Goal: Task Accomplishment & Management: Use online tool/utility

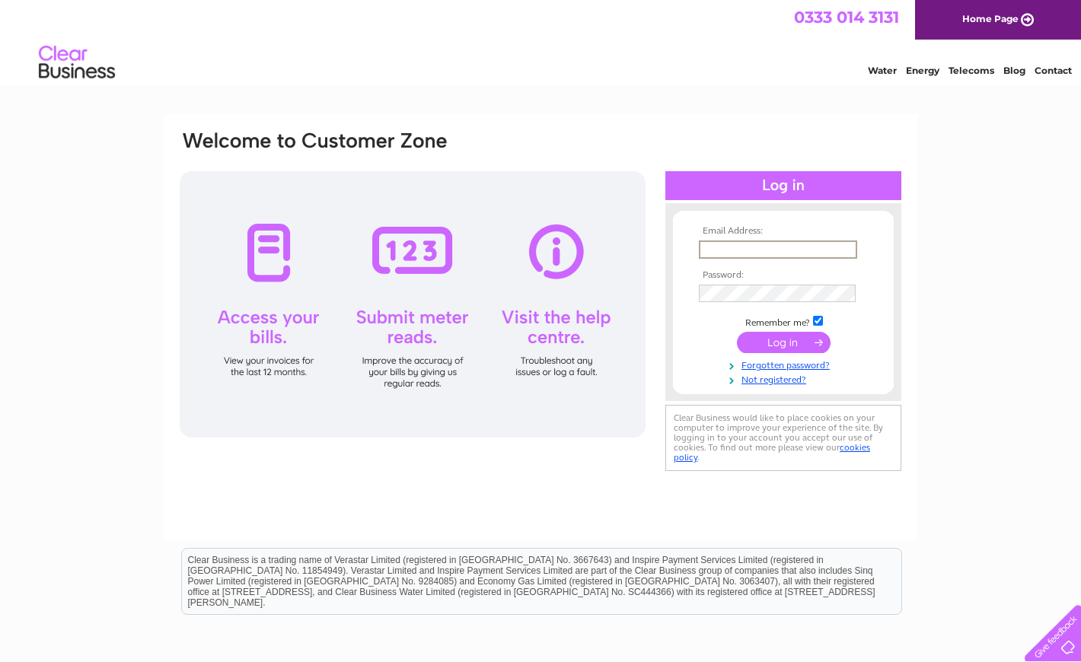
type input "[EMAIL_ADDRESS][DOMAIN_NAME]"
click at [775, 339] on input "submit" at bounding box center [784, 340] width 94 height 21
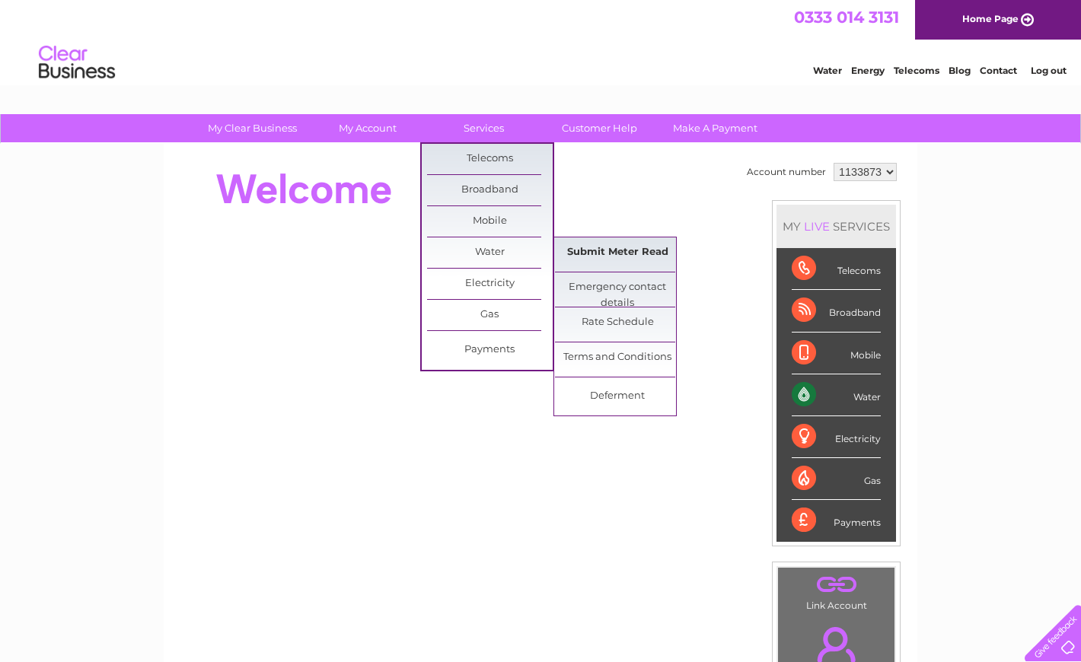
click at [619, 247] on link "Submit Meter Read" at bounding box center [618, 252] width 126 height 30
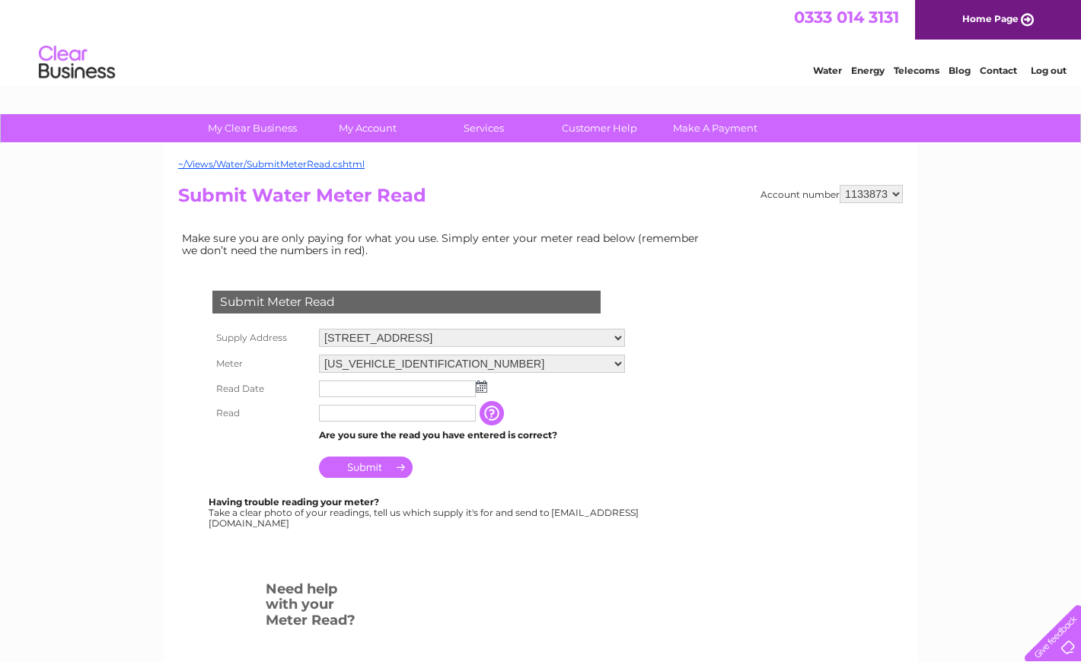
click at [479, 380] on img at bounding box center [481, 386] width 11 height 12
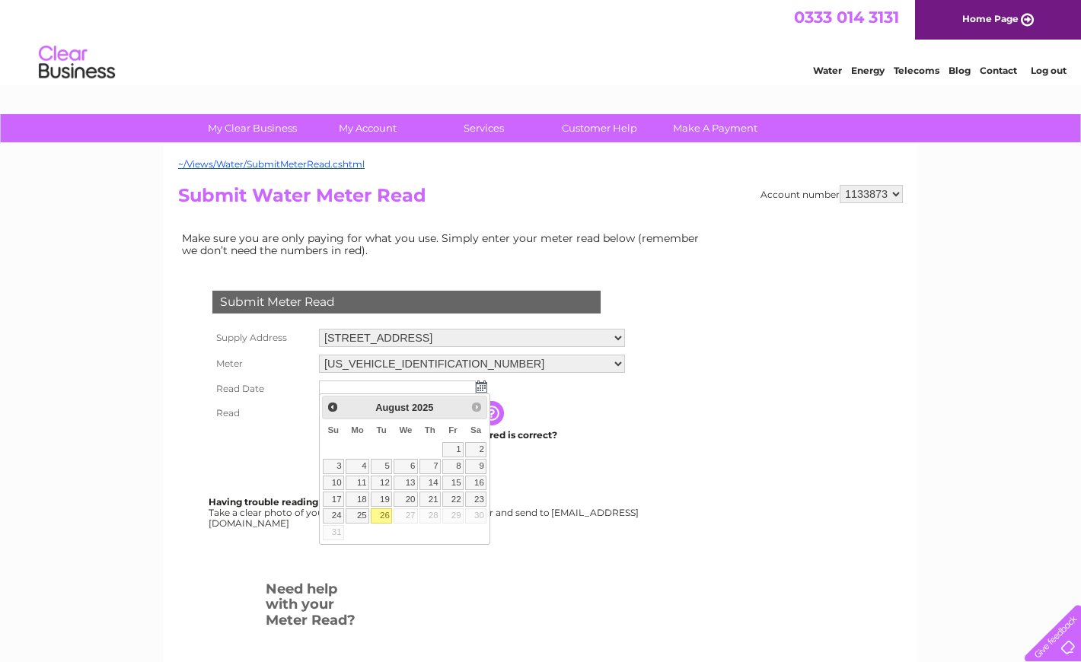
click at [387, 512] on link "26" at bounding box center [381, 515] width 21 height 15
type input "[DATE]"
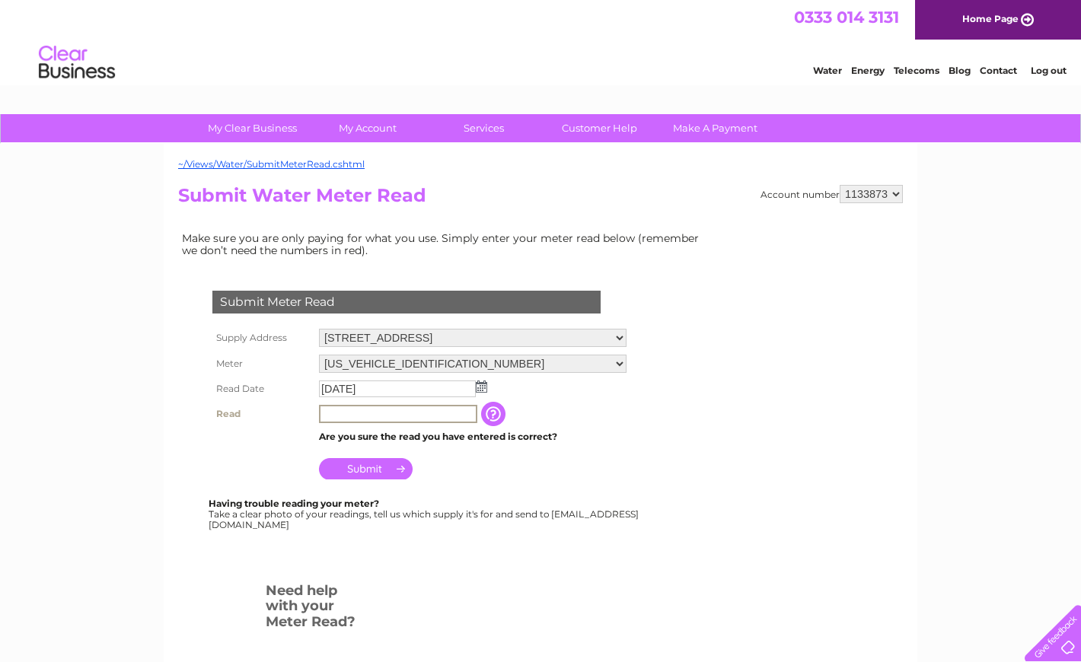
click at [391, 405] on input "text" at bounding box center [398, 414] width 158 height 18
type input "0058"
click at [337, 463] on input "Submit" at bounding box center [366, 468] width 94 height 21
